Goal: Information Seeking & Learning: Check status

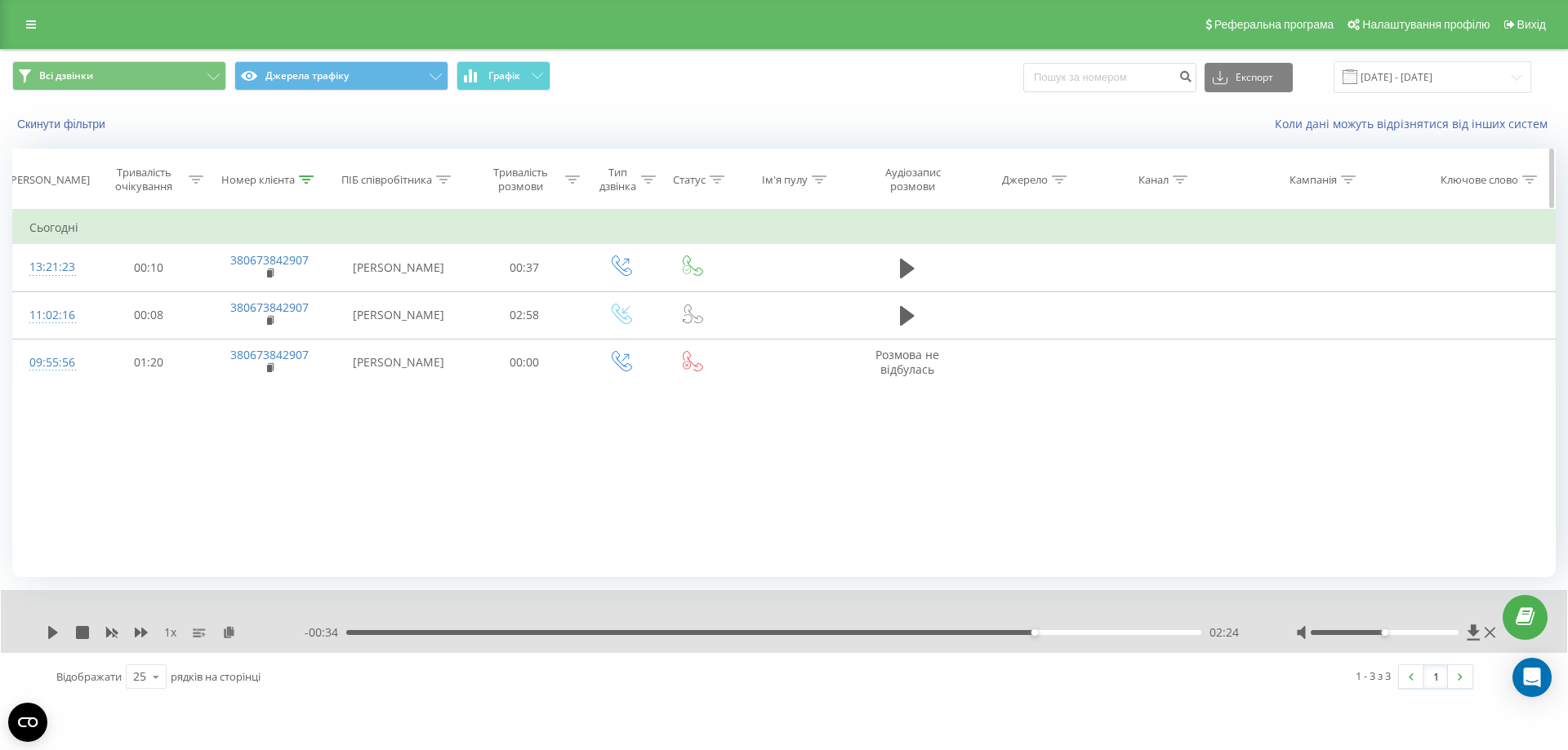
click at [303, 177] on icon at bounding box center [306, 180] width 15 height 8
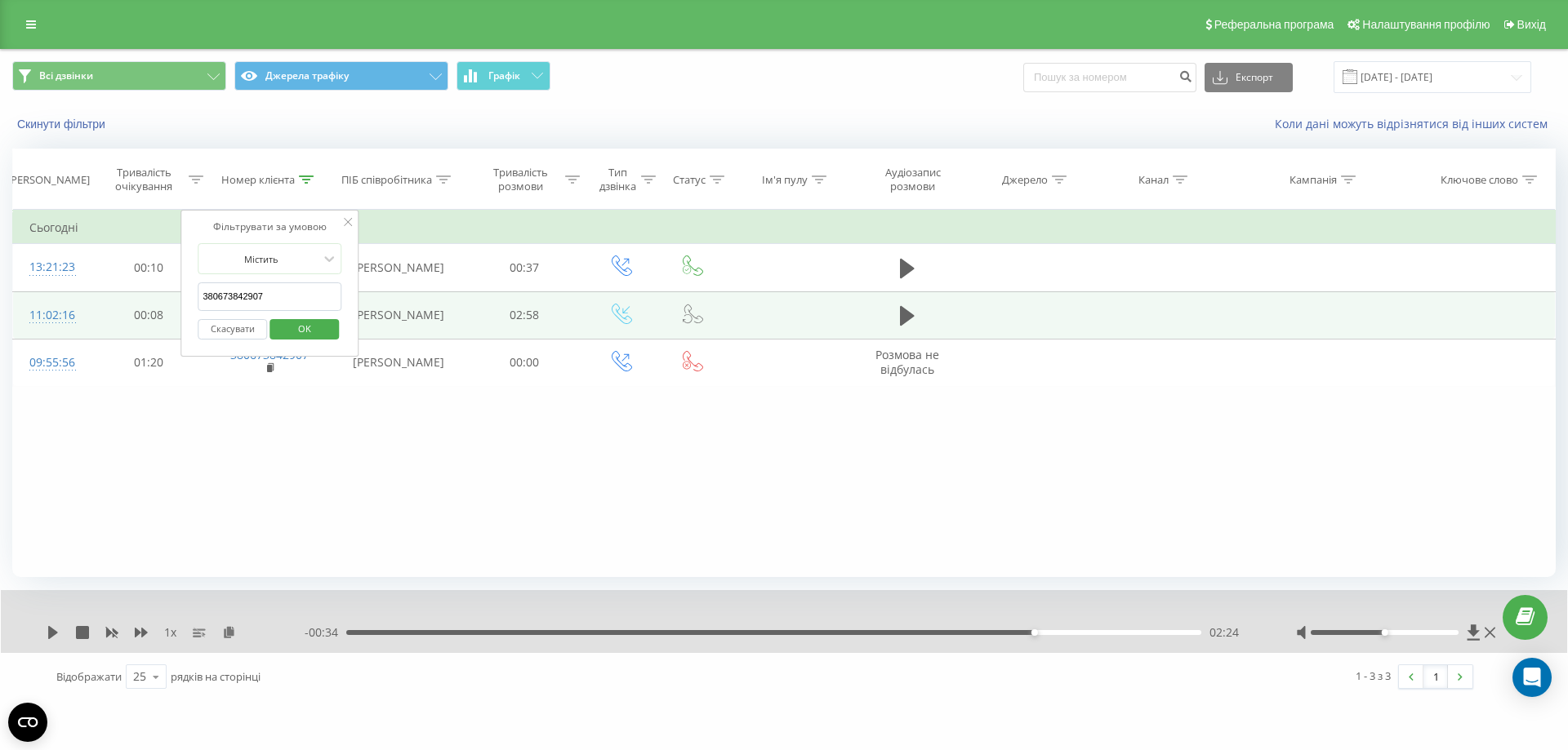
drag, startPoint x: 274, startPoint y: 294, endPoint x: 160, endPoint y: 298, distance: 114.1
click at [160, 298] on table "Фільтрувати за умовою Дорівнює Скасувати OK Фільтрувати за умовою Містить 38067…" at bounding box center [784, 298] width 1543 height 177
paste input "633150"
type input "380673633150"
click button "OK" at bounding box center [304, 329] width 70 height 20
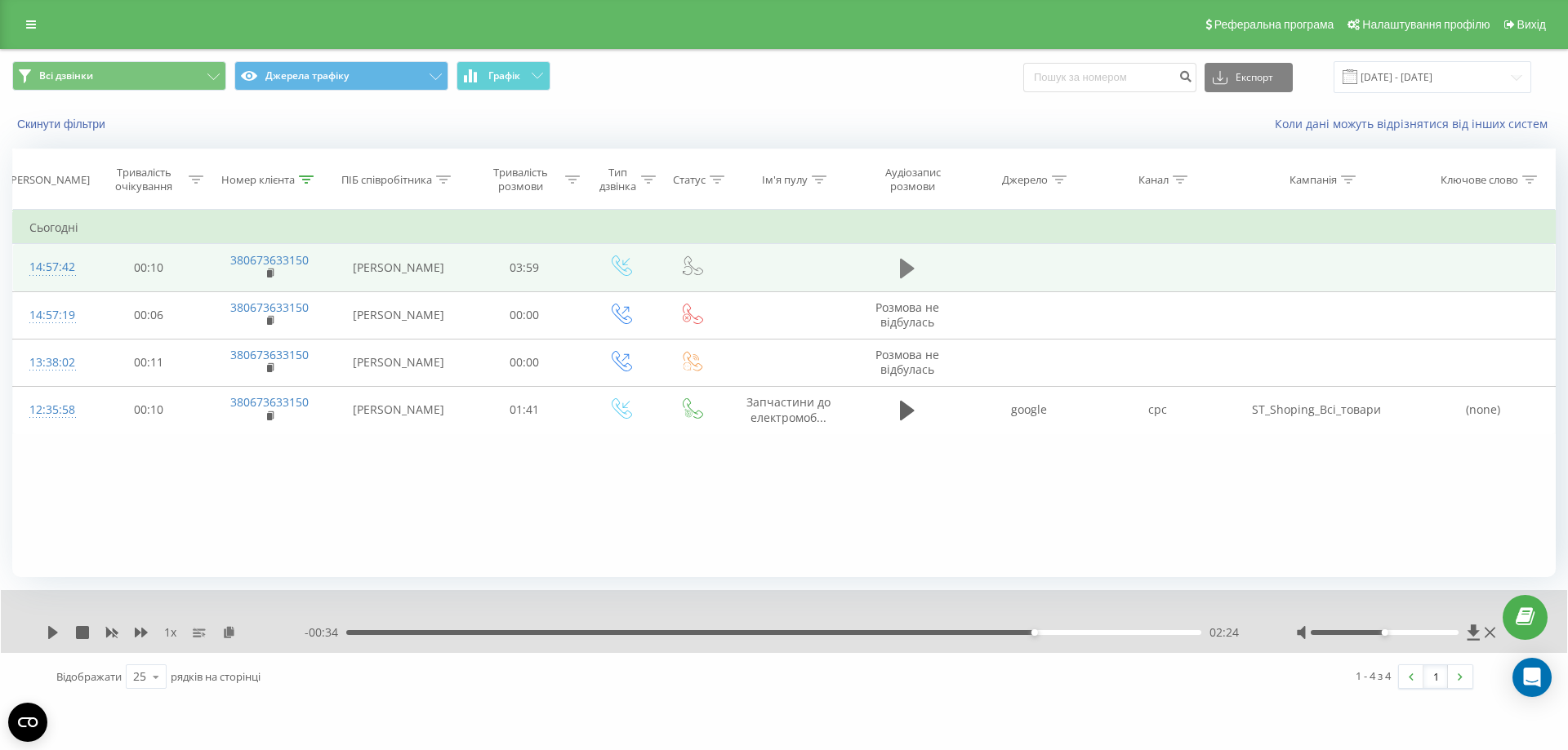
click at [907, 259] on icon at bounding box center [908, 268] width 15 height 23
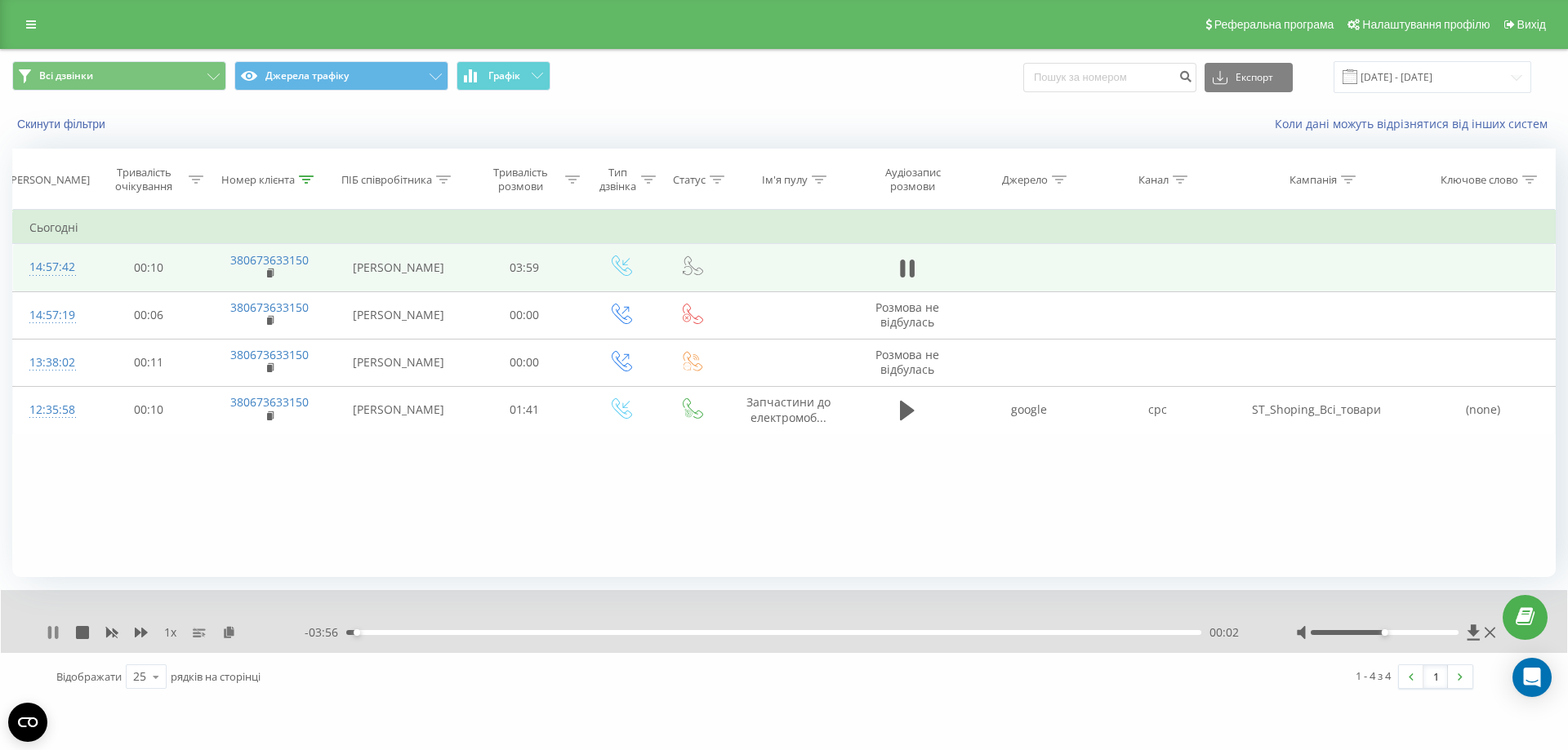
click at [52, 634] on icon at bounding box center [53, 632] width 13 height 13
click at [52, 630] on icon at bounding box center [53, 632] width 10 height 13
click at [379, 632] on div "00:09" at bounding box center [773, 632] width 855 height 5
click at [444, 635] on div "00:14" at bounding box center [773, 632] width 855 height 5
click at [481, 633] on div "00:28" at bounding box center [773, 632] width 855 height 5
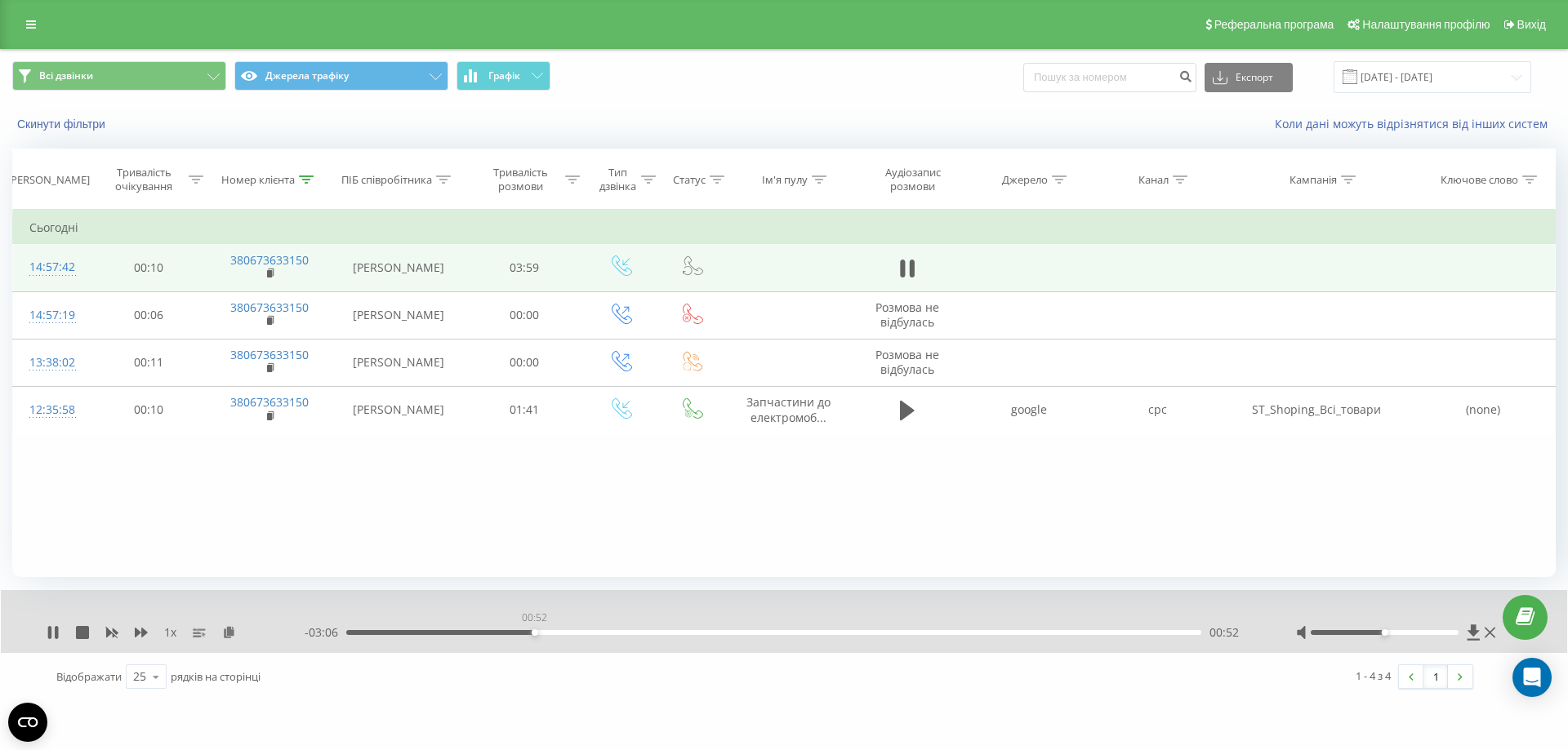
click at [534, 633] on div "00:52" at bounding box center [773, 632] width 855 height 5
click at [569, 634] on div "00:53" at bounding box center [773, 632] width 855 height 5
click at [599, 635] on div "00:00" at bounding box center [773, 632] width 855 height 5
click at [628, 631] on div "01:11" at bounding box center [773, 632] width 855 height 5
click at [655, 631] on div "01:20" at bounding box center [773, 632] width 855 height 5
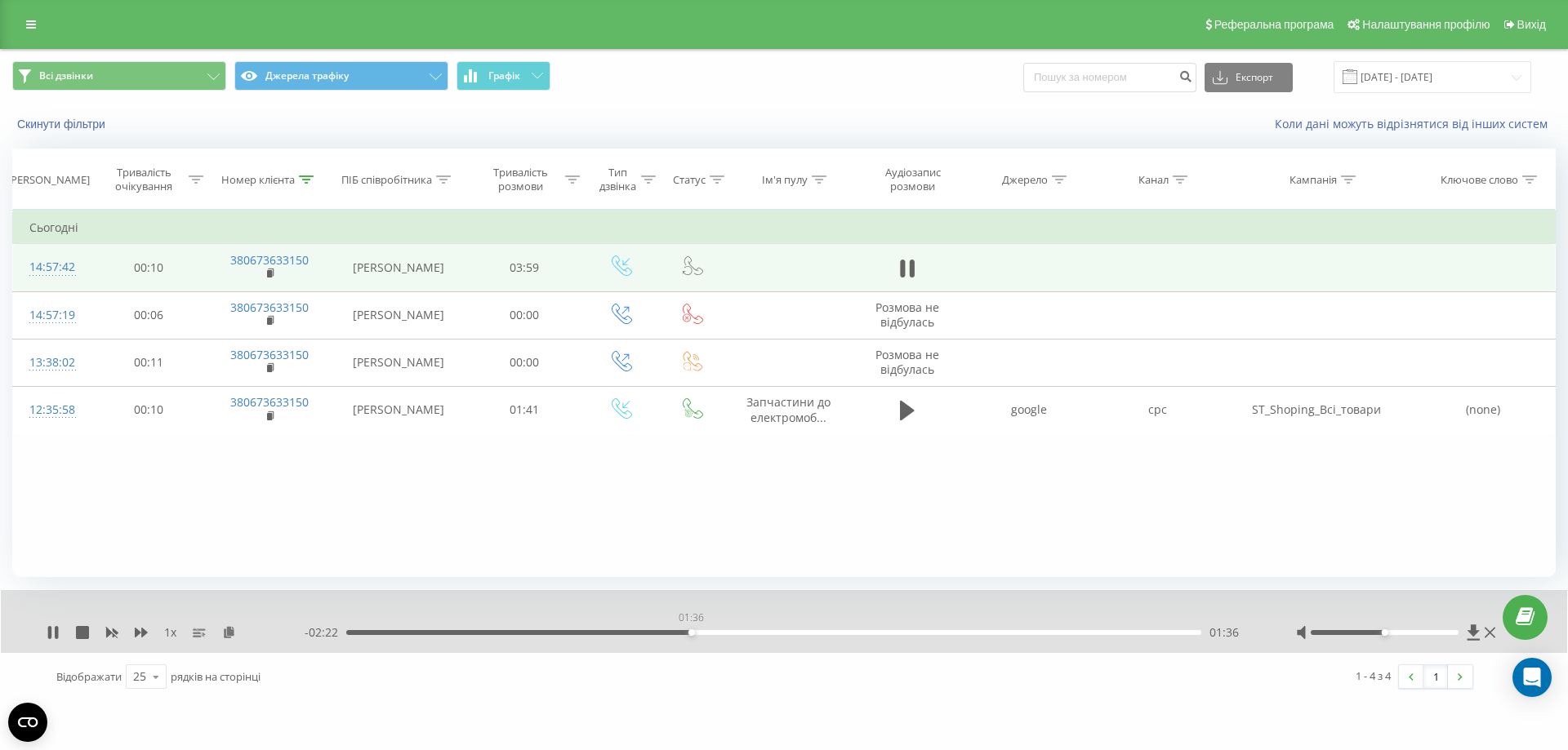
click at [691, 633] on div "01:36" at bounding box center [773, 632] width 855 height 5
click at [878, 633] on div "02:23" at bounding box center [773, 632] width 855 height 5
click at [894, 631] on div "02:33" at bounding box center [773, 632] width 855 height 5
click at [911, 631] on div "02:38" at bounding box center [773, 632] width 855 height 5
click at [926, 631] on div "00:00" at bounding box center [773, 632] width 855 height 5
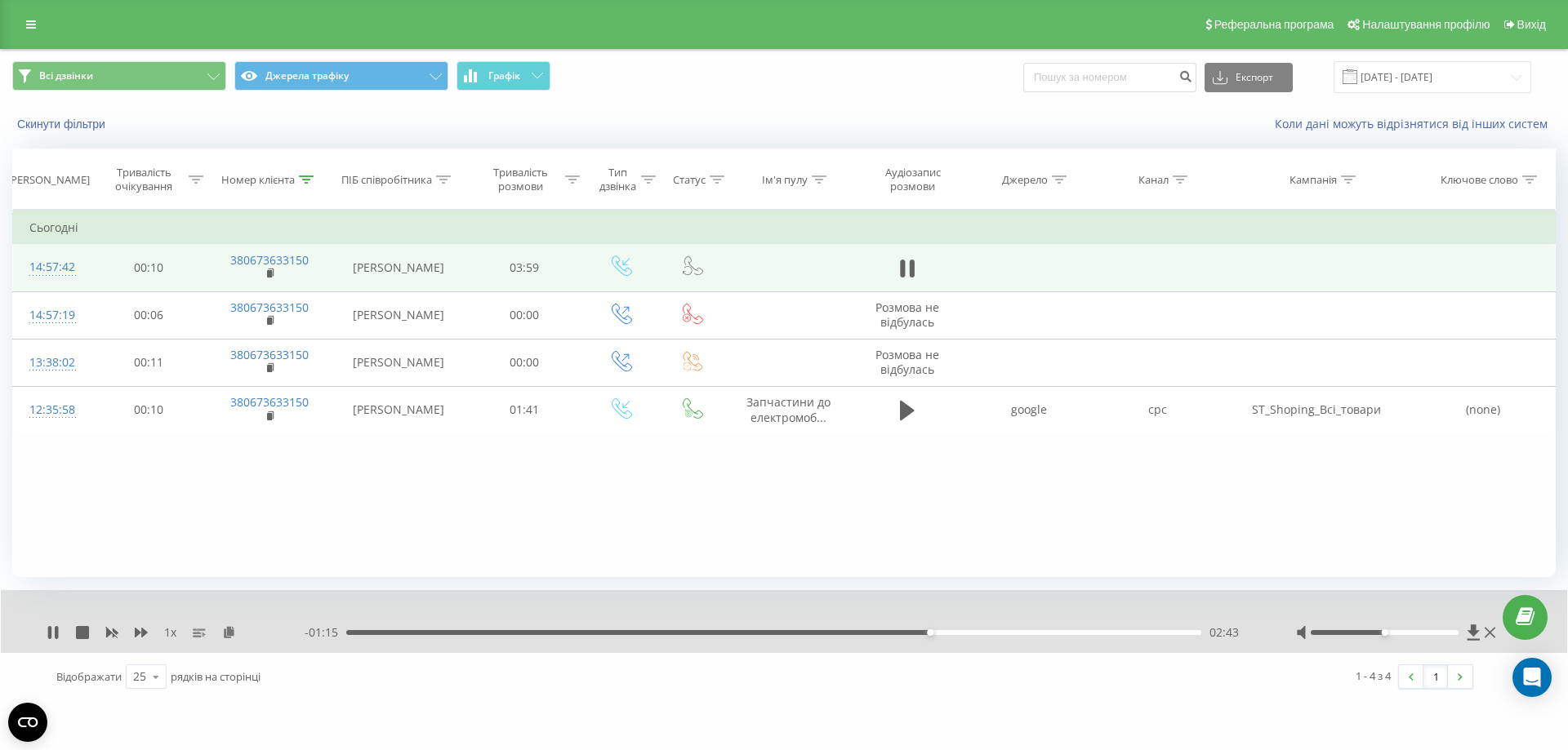
click at [947, 634] on div "02:43" at bounding box center [773, 632] width 855 height 5
click at [968, 633] on div "02:49" at bounding box center [773, 632] width 855 height 5
click at [990, 634] on div "02:54" at bounding box center [773, 632] width 855 height 5
click at [1015, 634] on div "03:07" at bounding box center [773, 632] width 855 height 5
click at [51, 631] on icon at bounding box center [50, 632] width 3 height 13
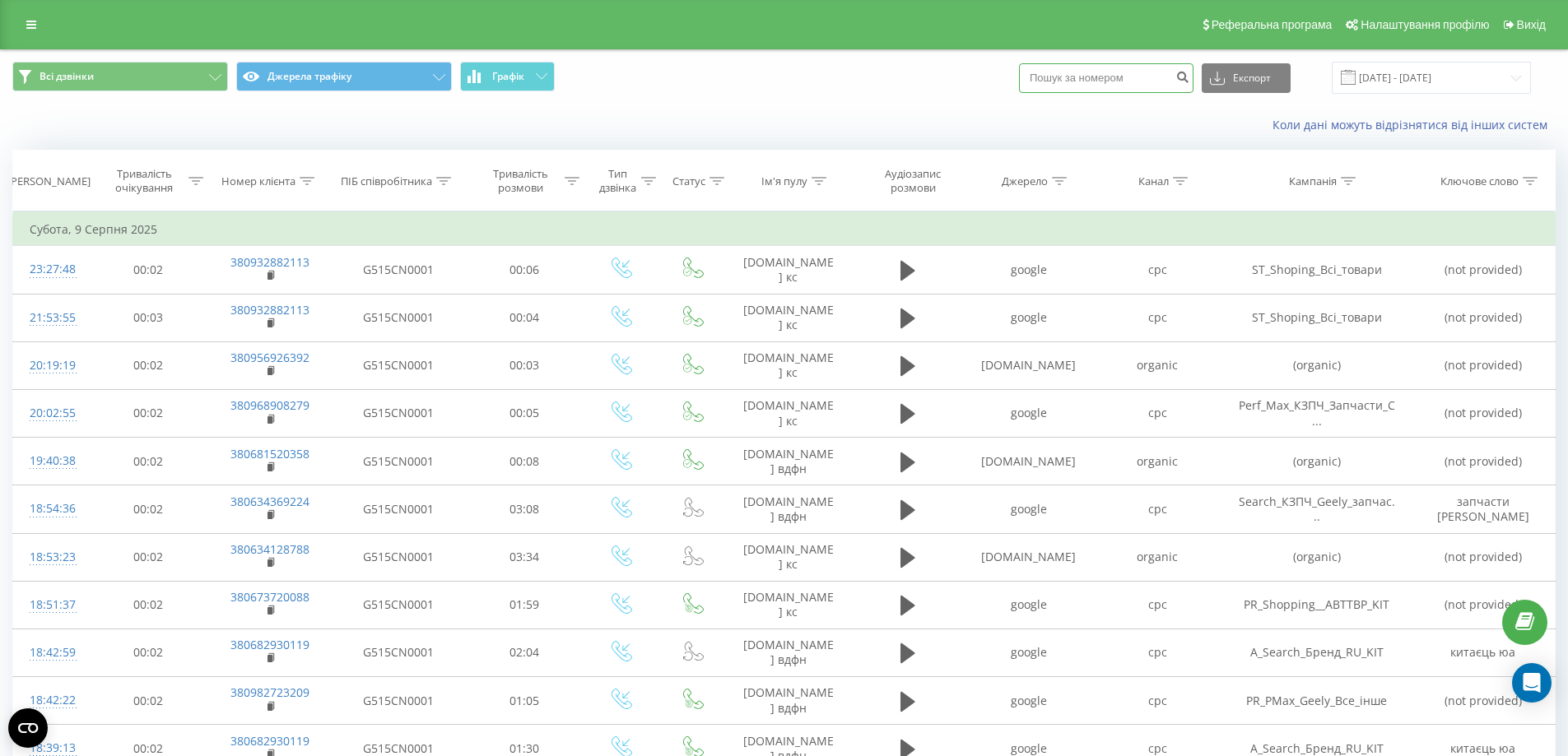
click at [1090, 86] on input at bounding box center [1106, 78] width 175 height 30
paste input "380504446554"
type input "380504446554"
click at [1411, 74] on input "09.08.2025 - 09.08.2025" at bounding box center [1430, 77] width 199 height 32
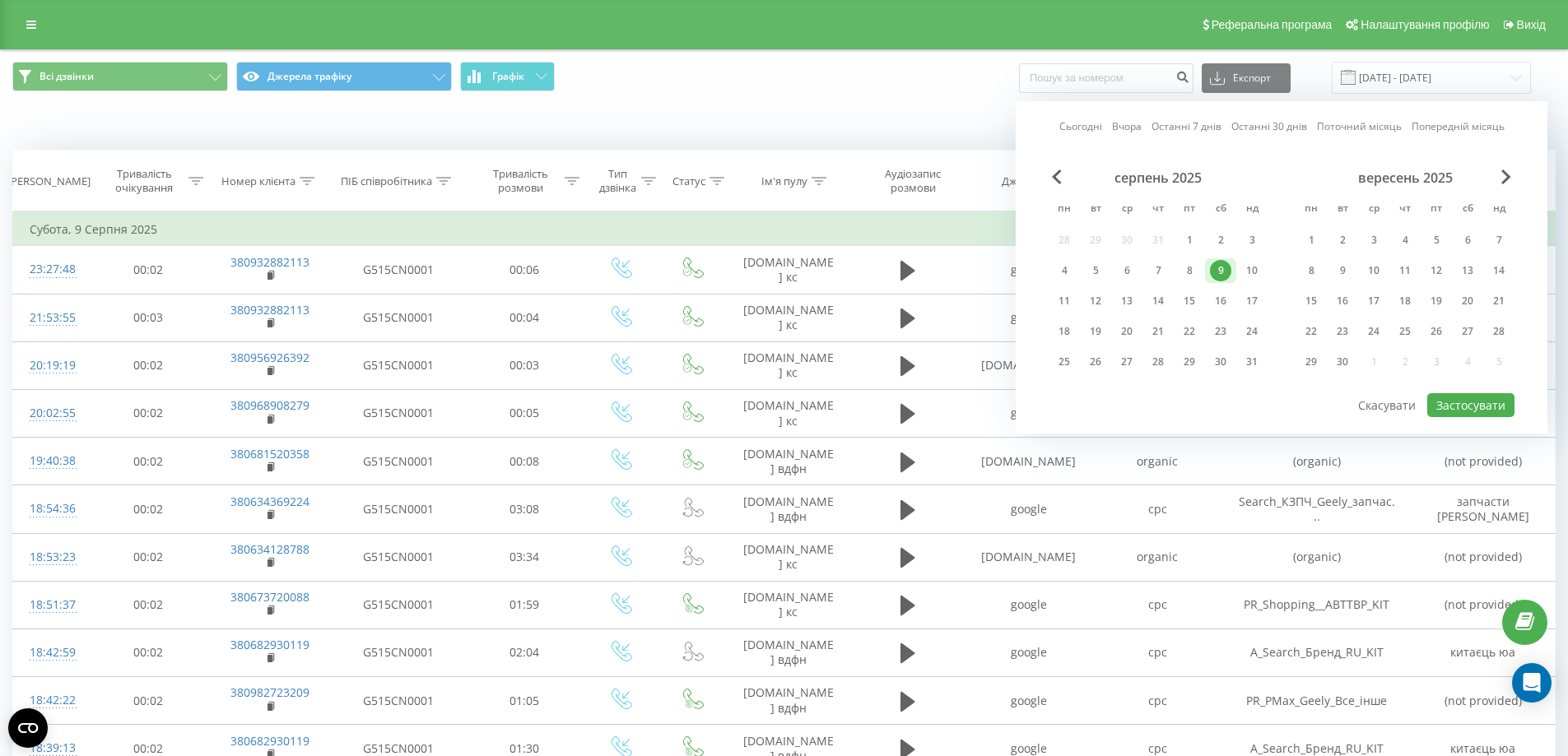
click at [1072, 125] on link "Сьогодні" at bounding box center [1081, 126] width 43 height 16
click at [1462, 407] on button "Застосувати" at bounding box center [1471, 405] width 87 height 24
type input "[DATE] - [DATE]"
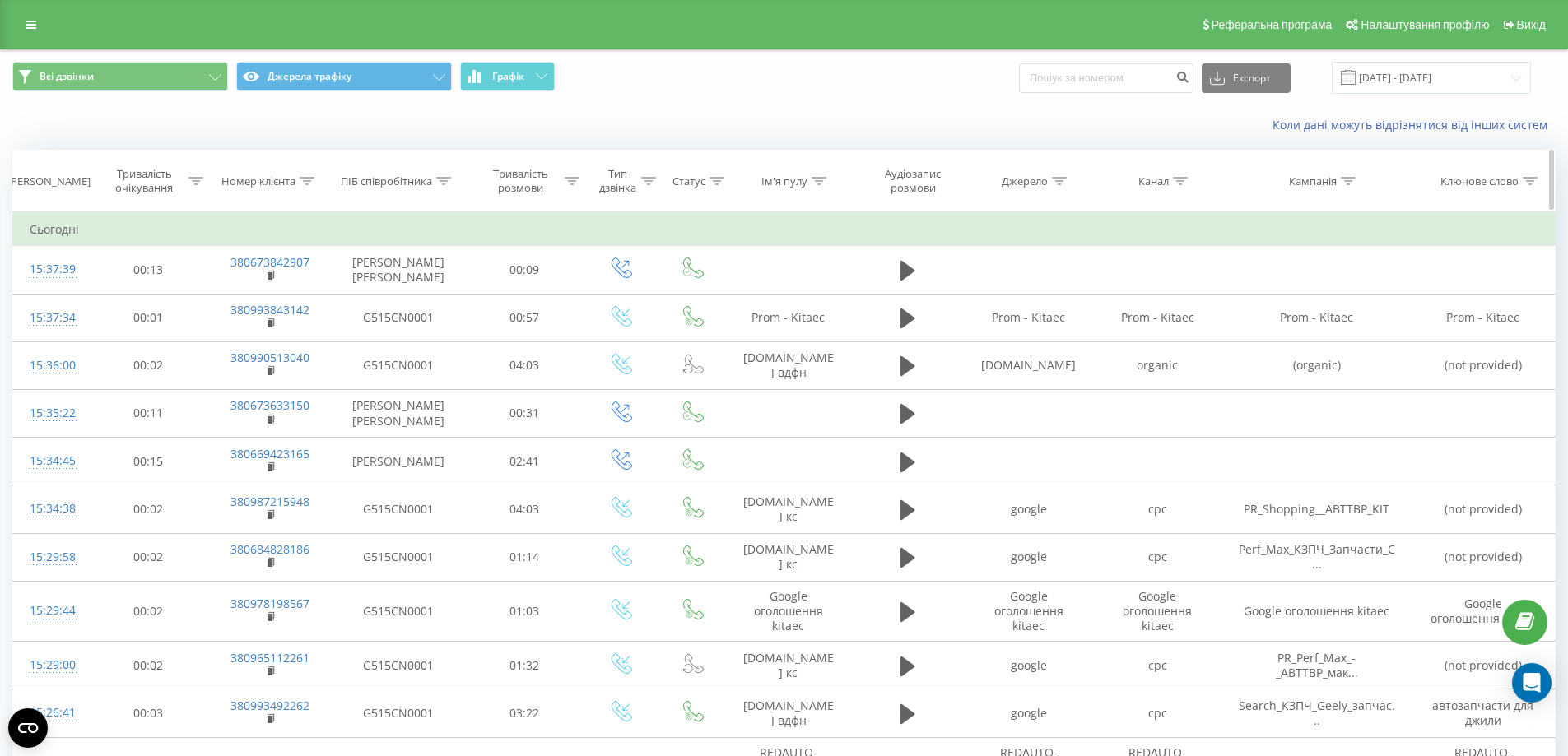
click at [307, 181] on icon at bounding box center [307, 181] width 15 height 8
click at [287, 298] on input "text" at bounding box center [270, 298] width 145 height 29
paste input "380504446554"
click button "OK" at bounding box center [304, 331] width 70 height 21
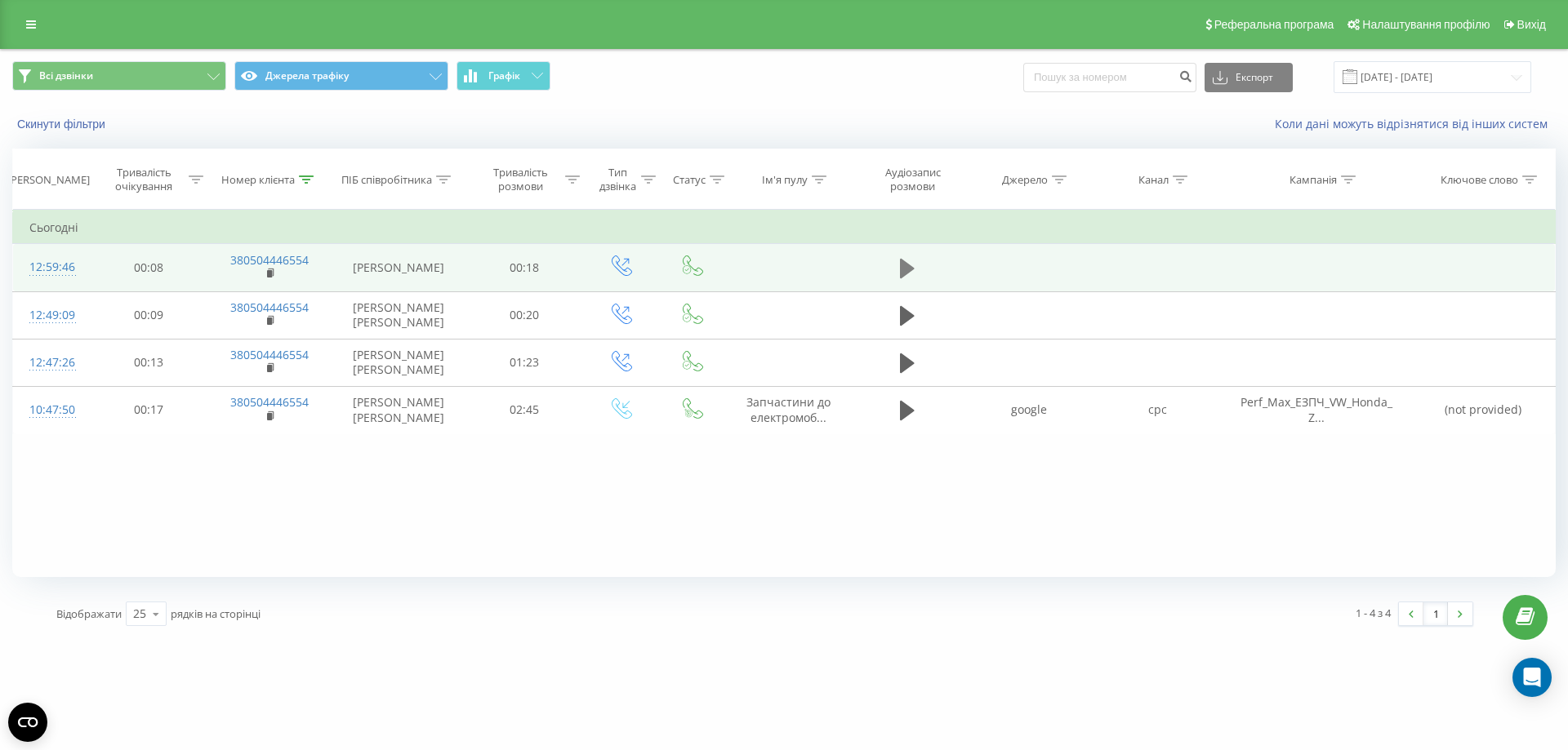
click at [906, 267] on icon at bounding box center [908, 268] width 15 height 20
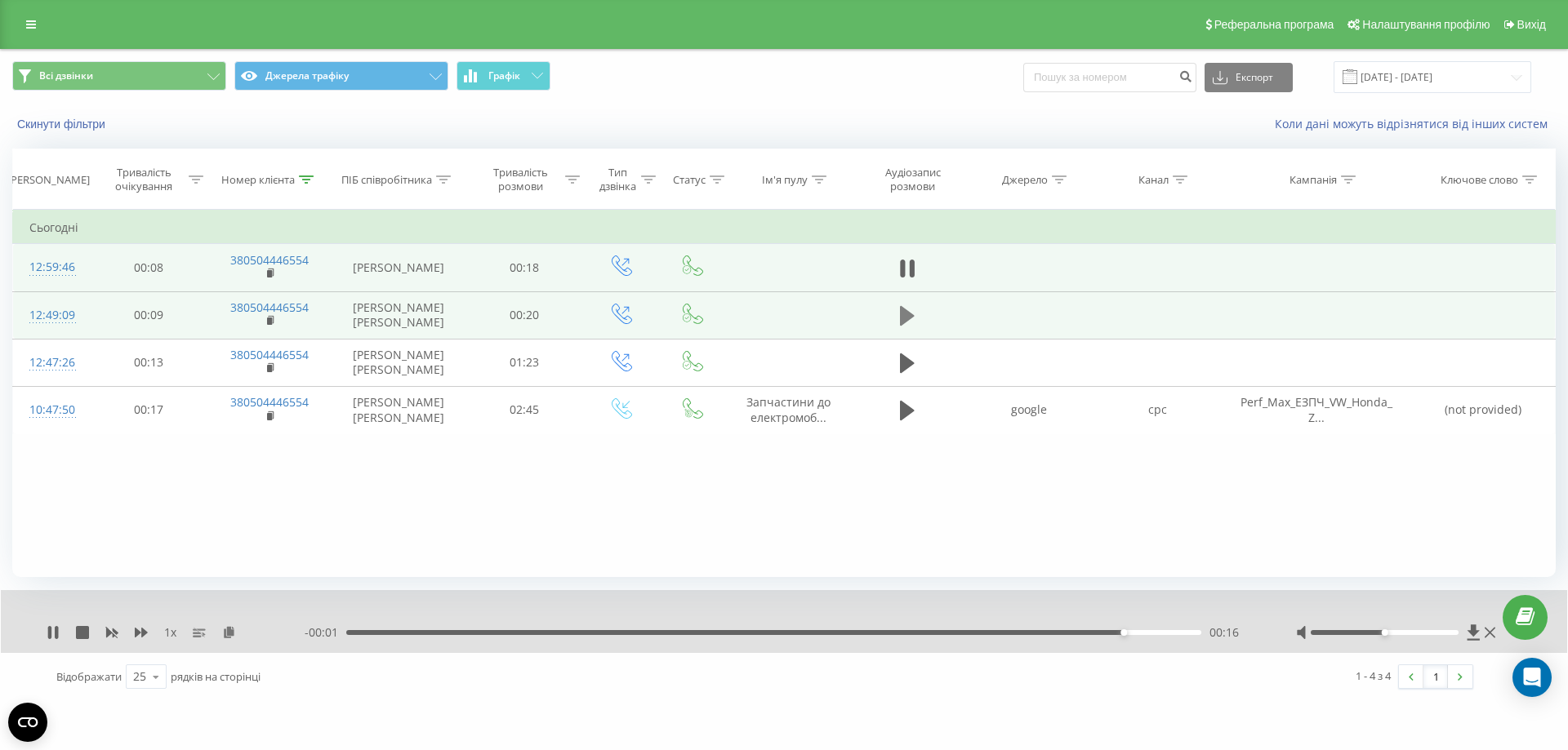
click at [903, 317] on icon at bounding box center [908, 316] width 15 height 20
click at [309, 180] on icon at bounding box center [306, 180] width 15 height 8
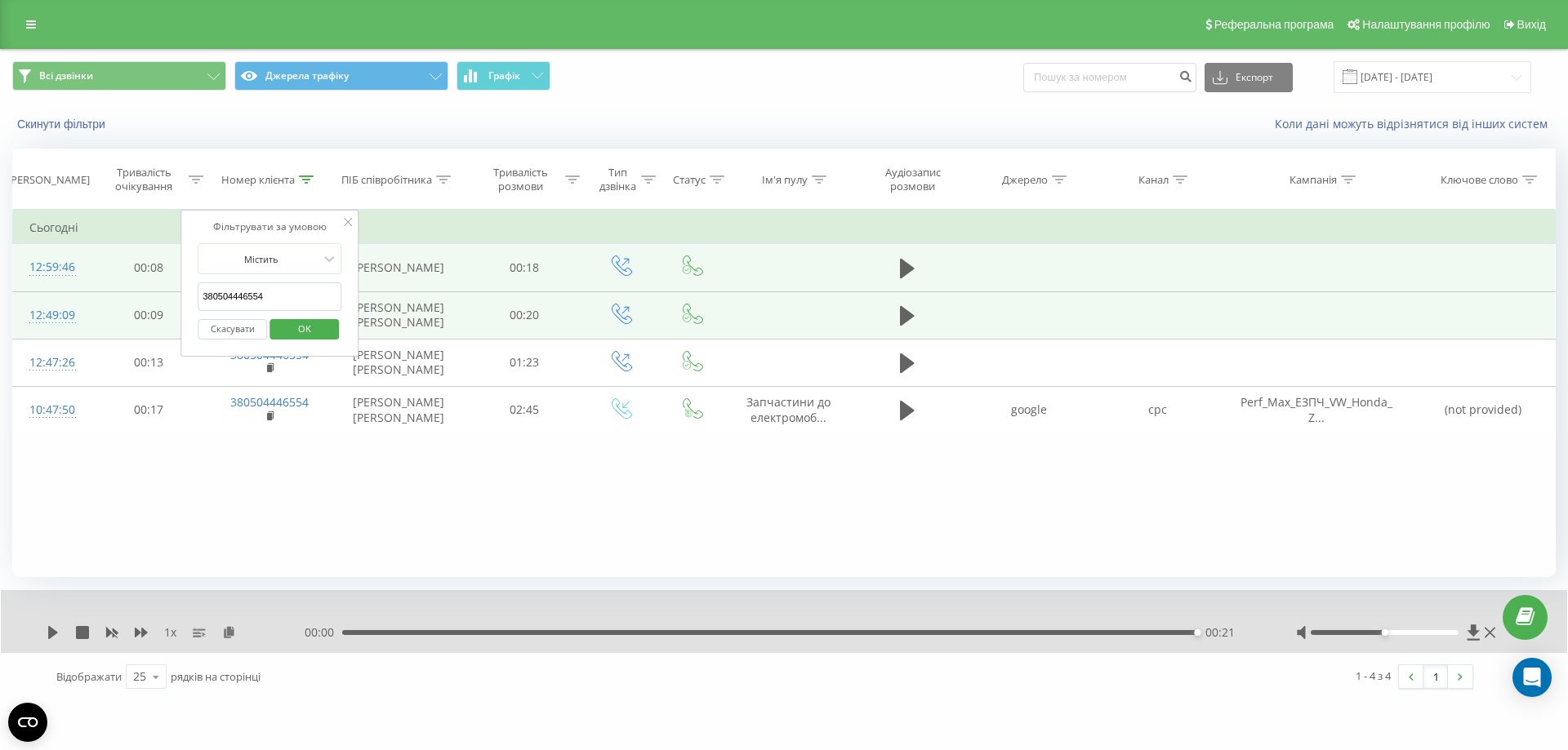
drag, startPoint x: 273, startPoint y: 295, endPoint x: 132, endPoint y: 296, distance: 141.0
click at [132, 296] on table "Фільтрувати за умовою Дорівнює Скасувати OK Фільтрувати за умовою Містить 38050…" at bounding box center [784, 321] width 1543 height 224
paste input "8070056"
type input "380508070056"
click button "OK" at bounding box center [304, 329] width 70 height 20
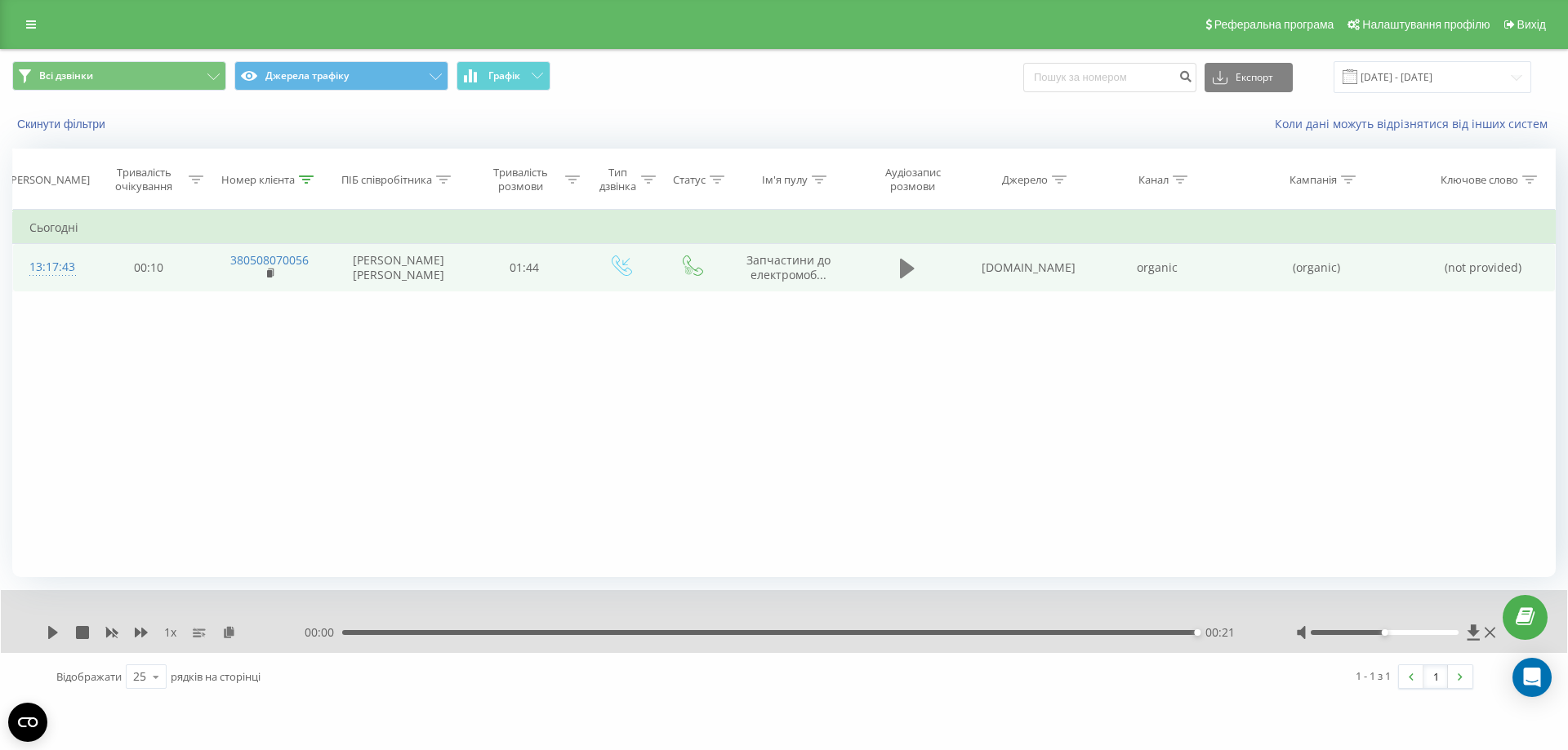
click at [897, 270] on button at bounding box center [908, 268] width 25 height 25
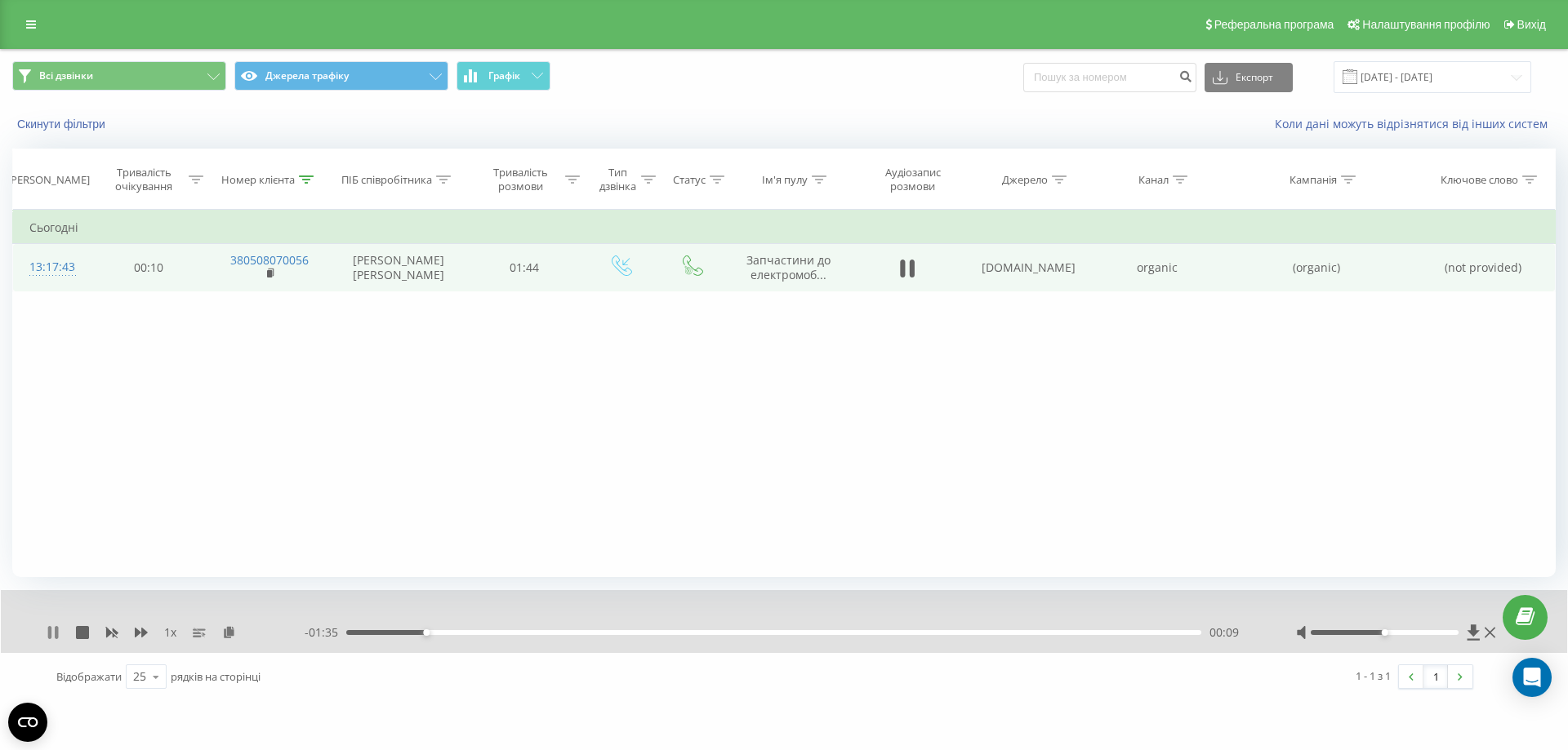
click at [48, 633] on icon at bounding box center [50, 632] width 3 height 13
